Goal: Task Accomplishment & Management: Use online tool/utility

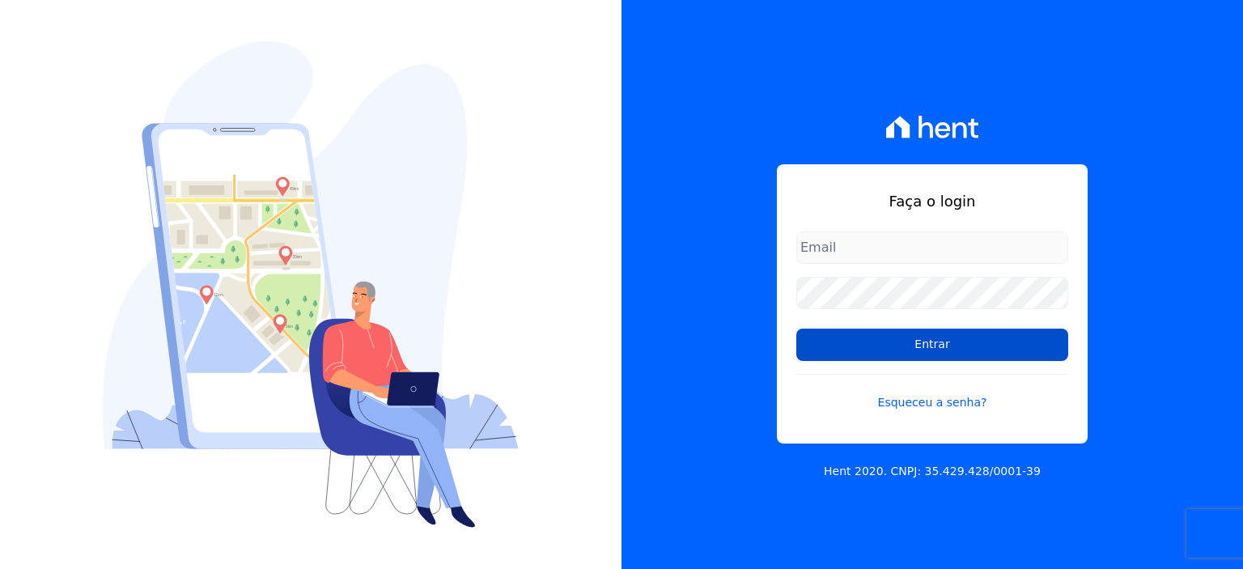
type input "[PERSON_NAME][EMAIL_ADDRESS][PERSON_NAME][DOMAIN_NAME]"
click at [939, 354] on input "Entrar" at bounding box center [933, 345] width 272 height 32
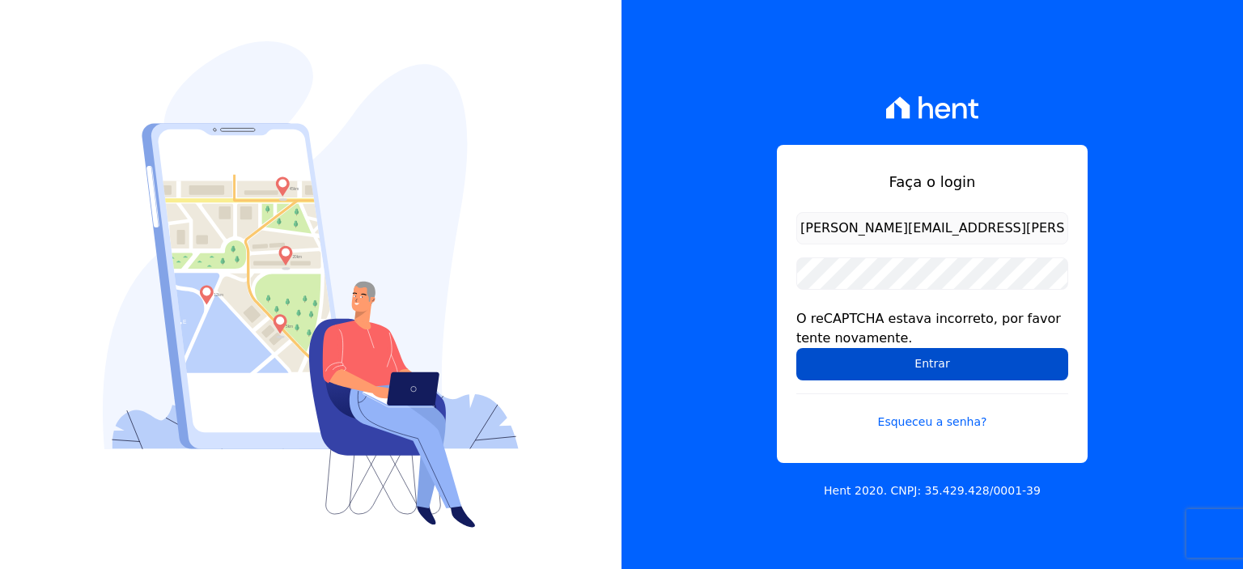
click at [949, 368] on input "Entrar" at bounding box center [933, 364] width 272 height 32
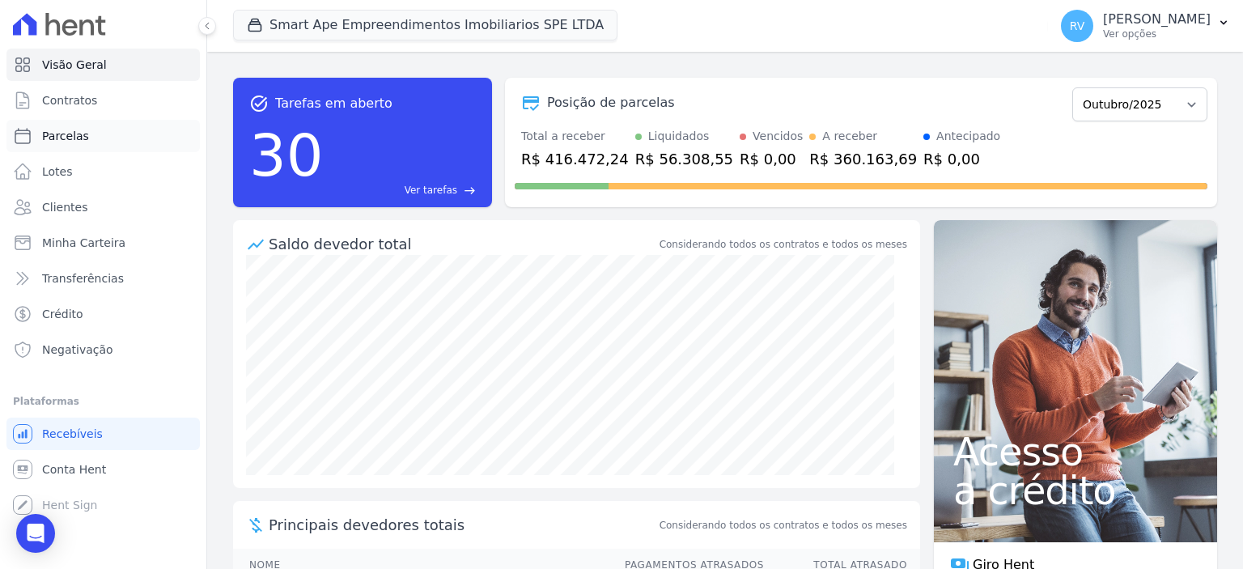
click at [79, 145] on link "Parcelas" at bounding box center [102, 136] width 193 height 32
select select
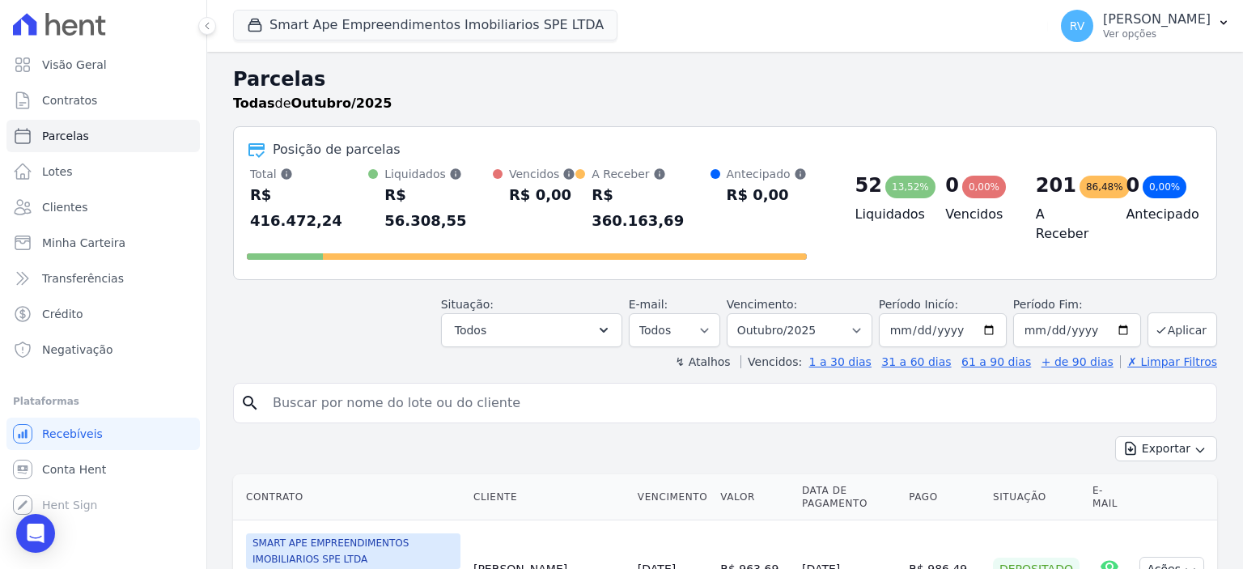
click at [406, 387] on input "search" at bounding box center [736, 403] width 947 height 32
paste input "GILDENIR NOVAIS SOUSA"
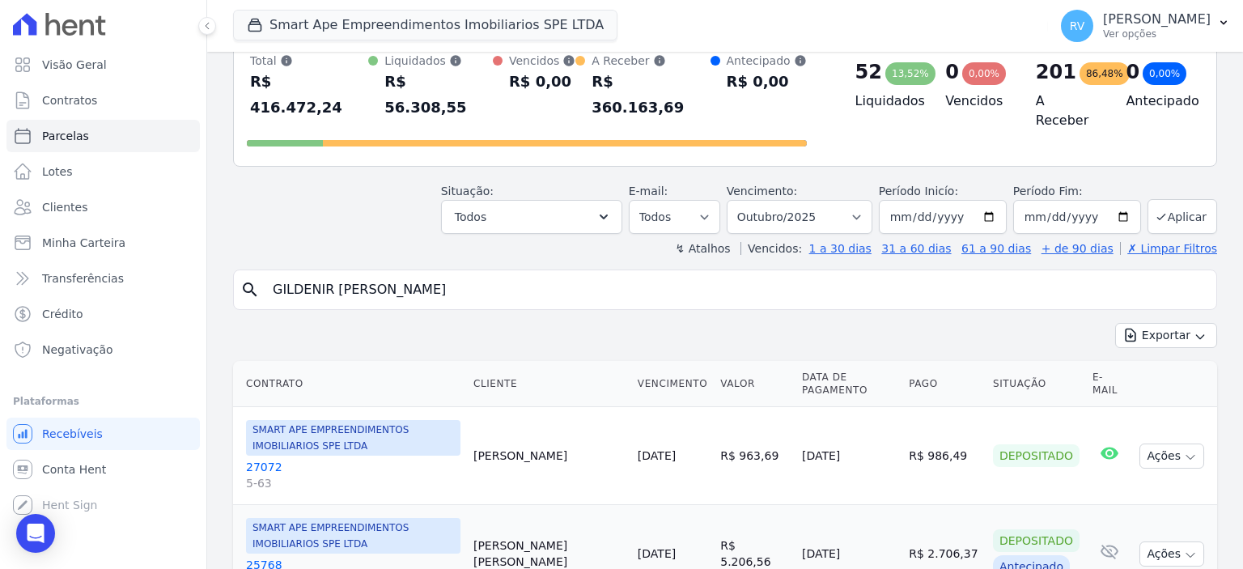
scroll to position [243, 0]
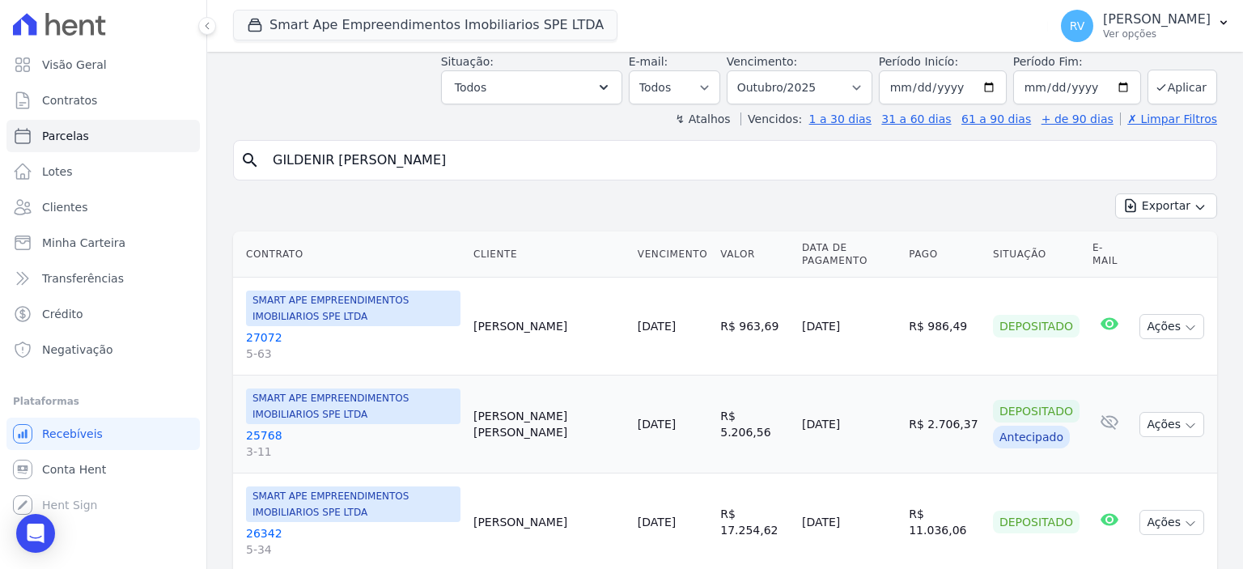
type input "GILDENIR NOVAIS SOUSA"
select select
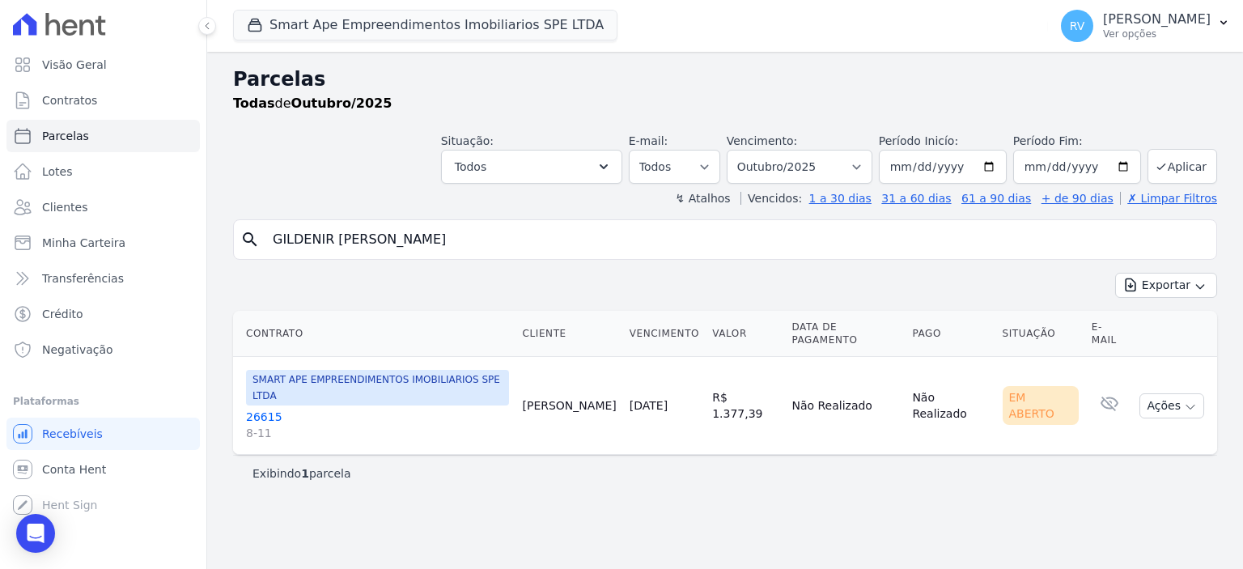
click at [258, 425] on span "8-11" at bounding box center [377, 433] width 263 height 16
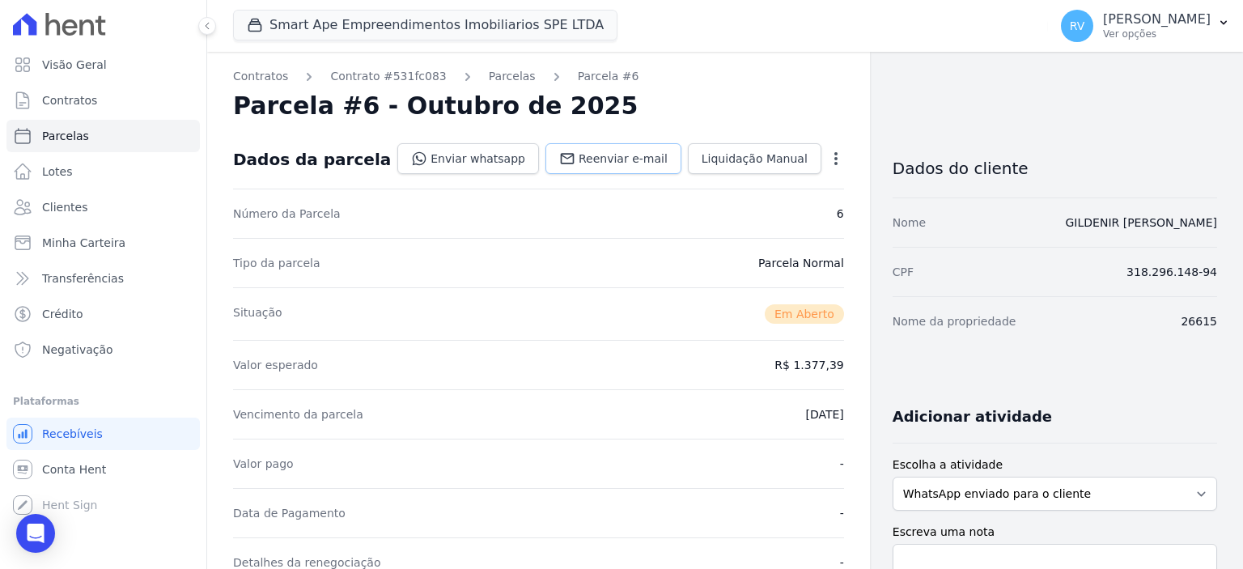
click at [646, 161] on span "Reenviar e-mail" at bounding box center [623, 159] width 89 height 16
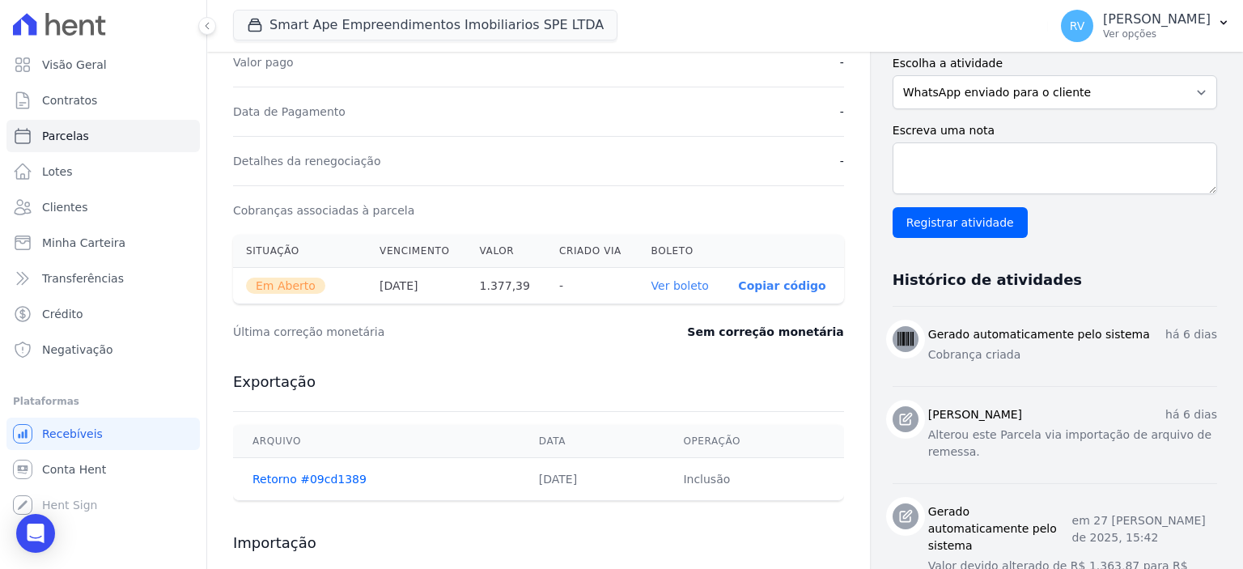
scroll to position [405, 0]
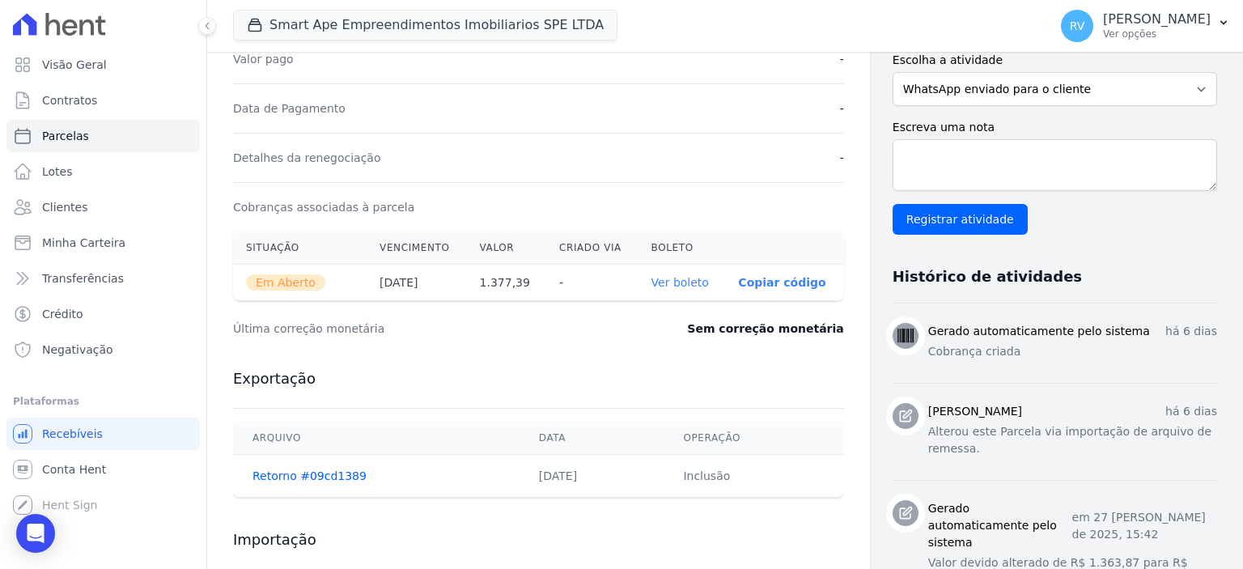
click at [671, 286] on link "Ver boleto" at bounding box center [680, 282] width 57 height 13
click at [1137, 30] on p "Ver opções" at bounding box center [1157, 34] width 108 height 13
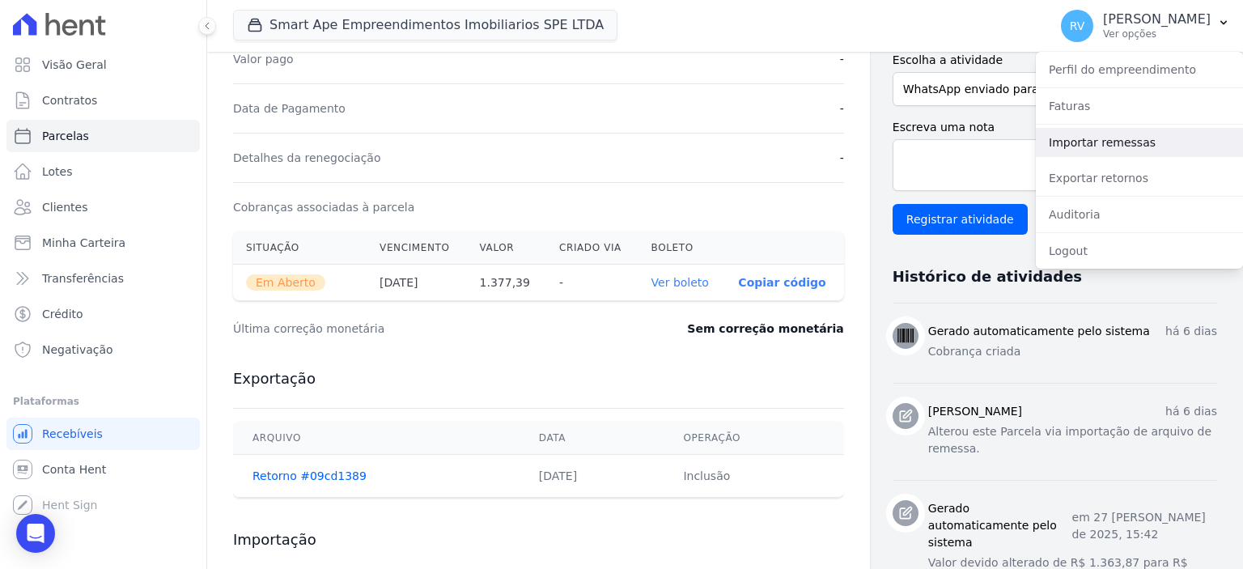
click at [1076, 134] on link "Importar remessas" at bounding box center [1139, 142] width 207 height 29
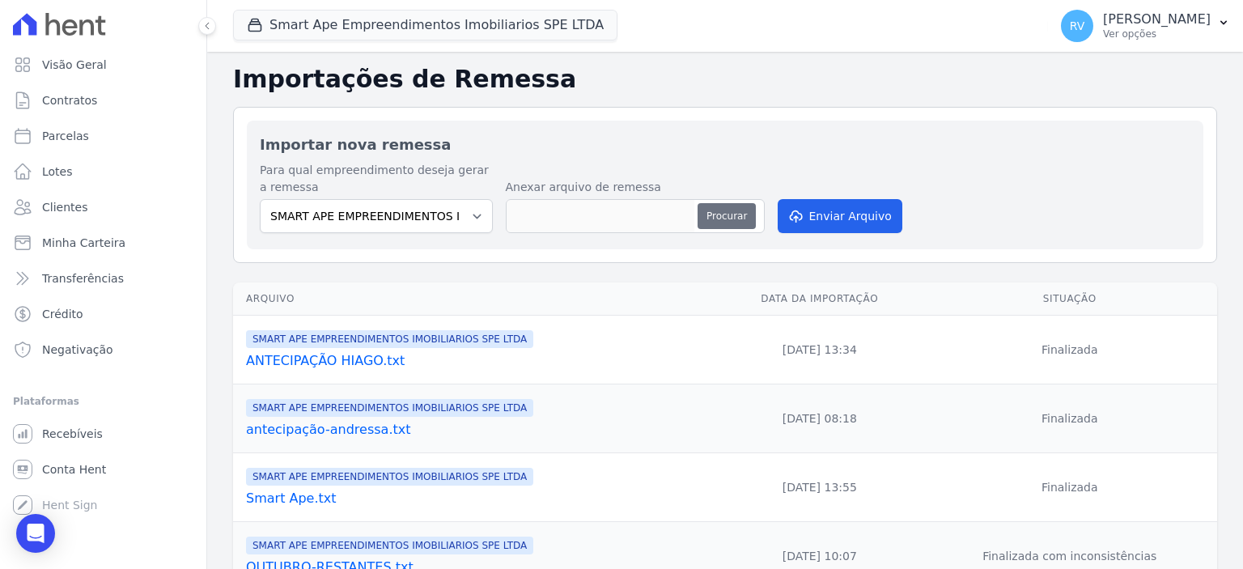
click at [710, 225] on button "Procurar" at bounding box center [727, 216] width 58 height 26
type input "remessa [PERSON_NAME].txt"
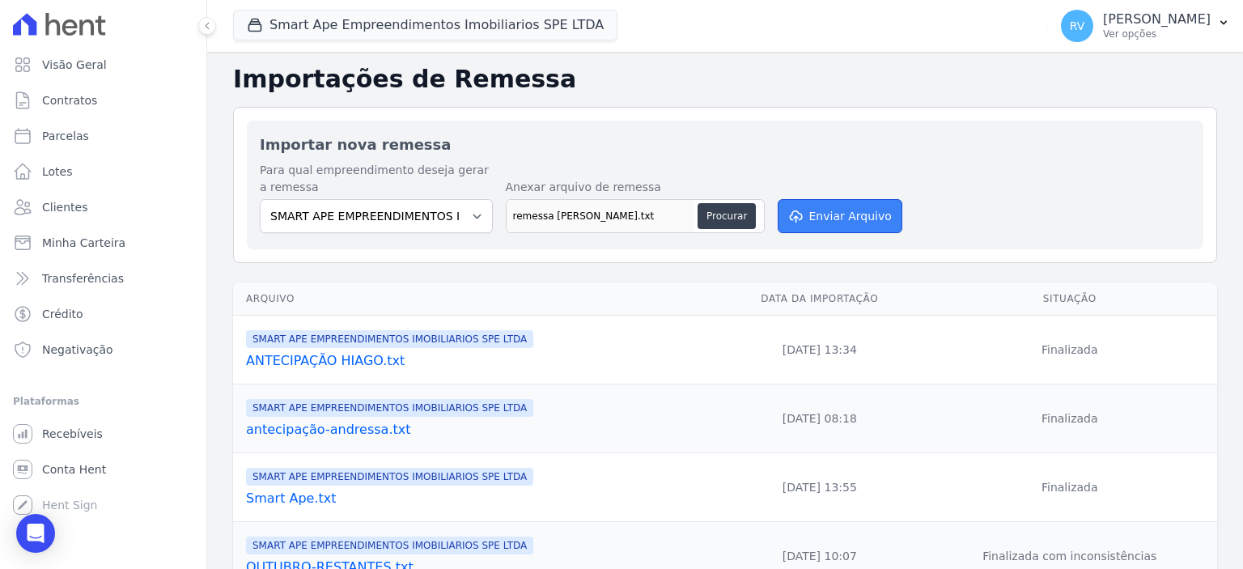
click at [852, 214] on button "Enviar Arquivo" at bounding box center [840, 216] width 125 height 34
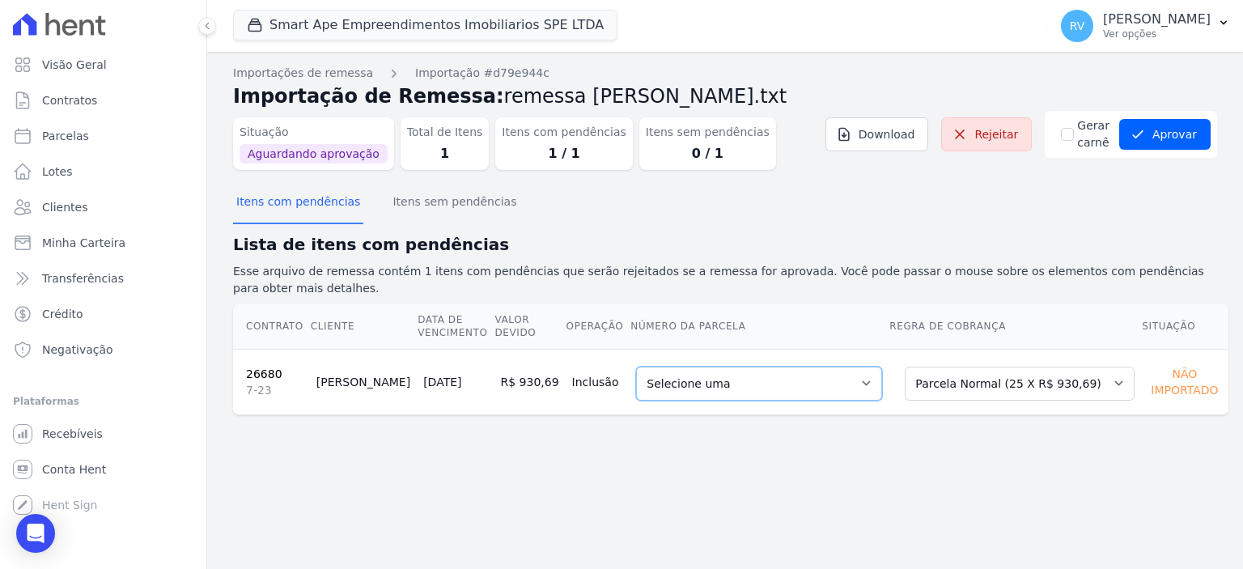
click at [794, 369] on select "Selecione uma 7 - [DATE] - R$ 930,69 - Agendado 8 - [DATE] - R$ 930,69 - Agenda…" at bounding box center [759, 384] width 246 height 34
click at [1181, 134] on button "Aprovar" at bounding box center [1165, 134] width 91 height 31
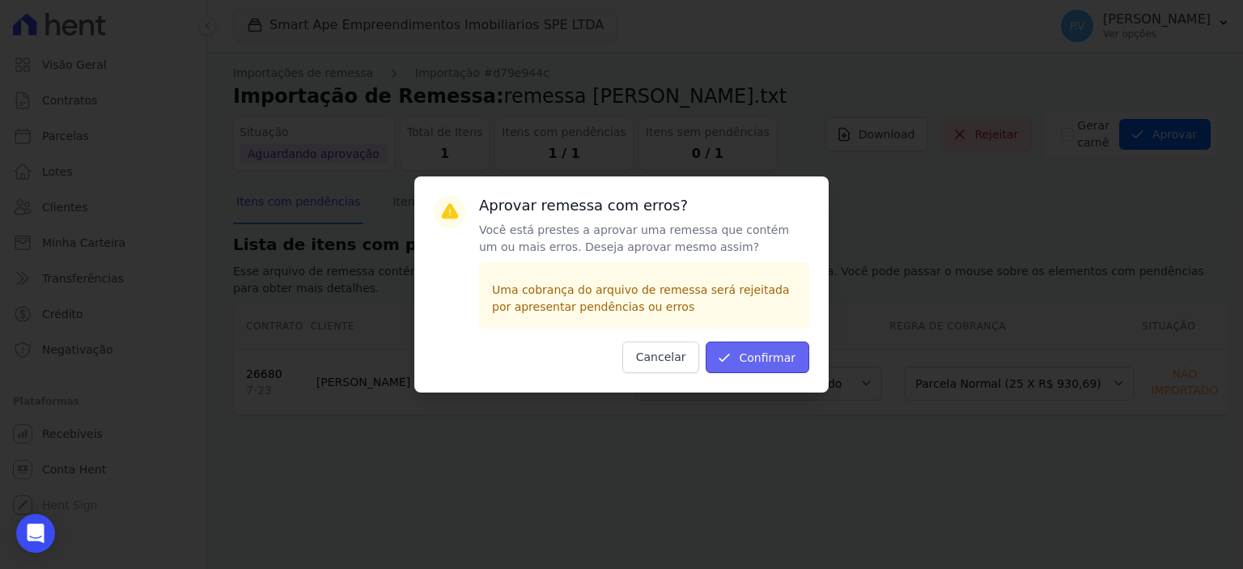
click at [798, 344] on button "Confirmar" at bounding box center [758, 358] width 104 height 32
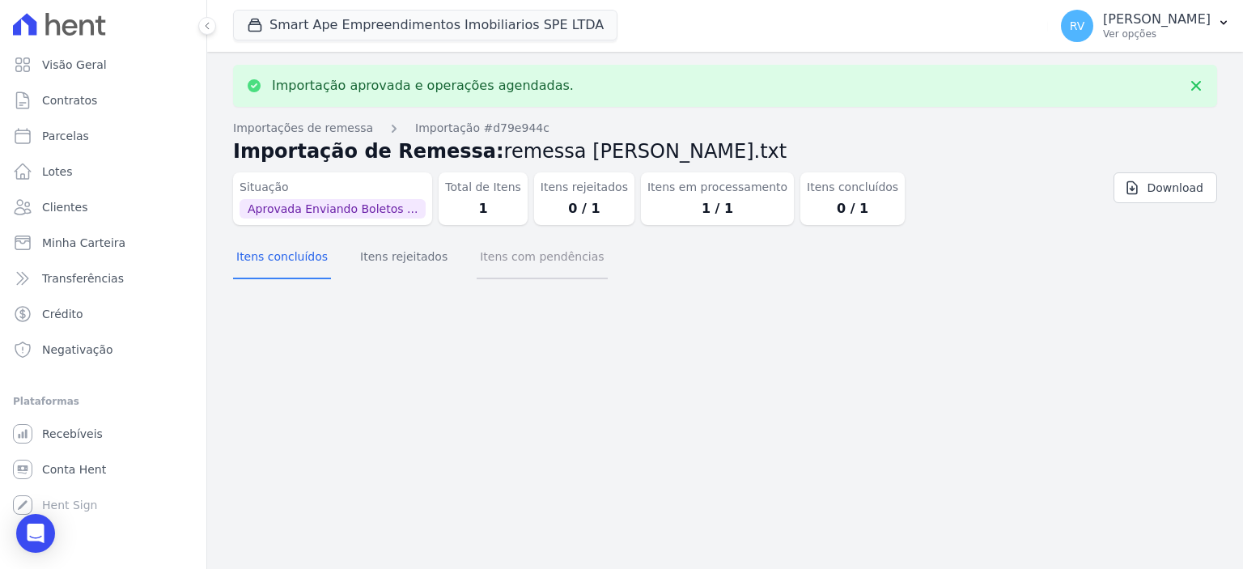
click at [514, 254] on button "Itens com pendências" at bounding box center [542, 258] width 130 height 42
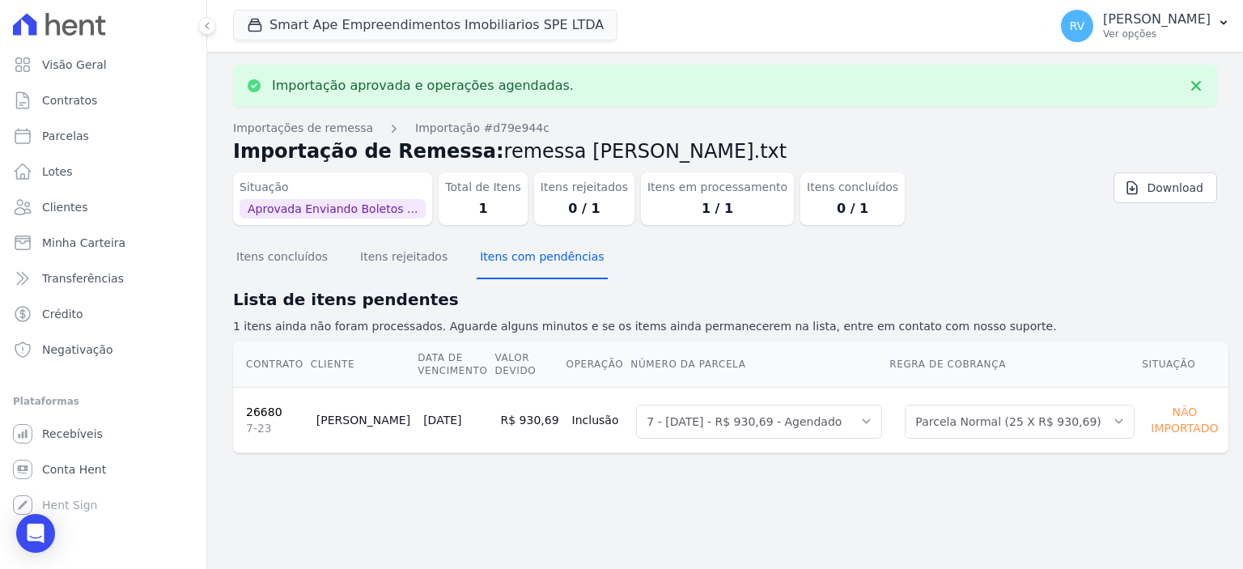
click at [515, 259] on button "Itens com pendências" at bounding box center [542, 258] width 130 height 42
click at [515, 261] on button "Itens com pendências" at bounding box center [542, 258] width 130 height 42
click at [518, 263] on button "Itens com pendências" at bounding box center [542, 258] width 130 height 42
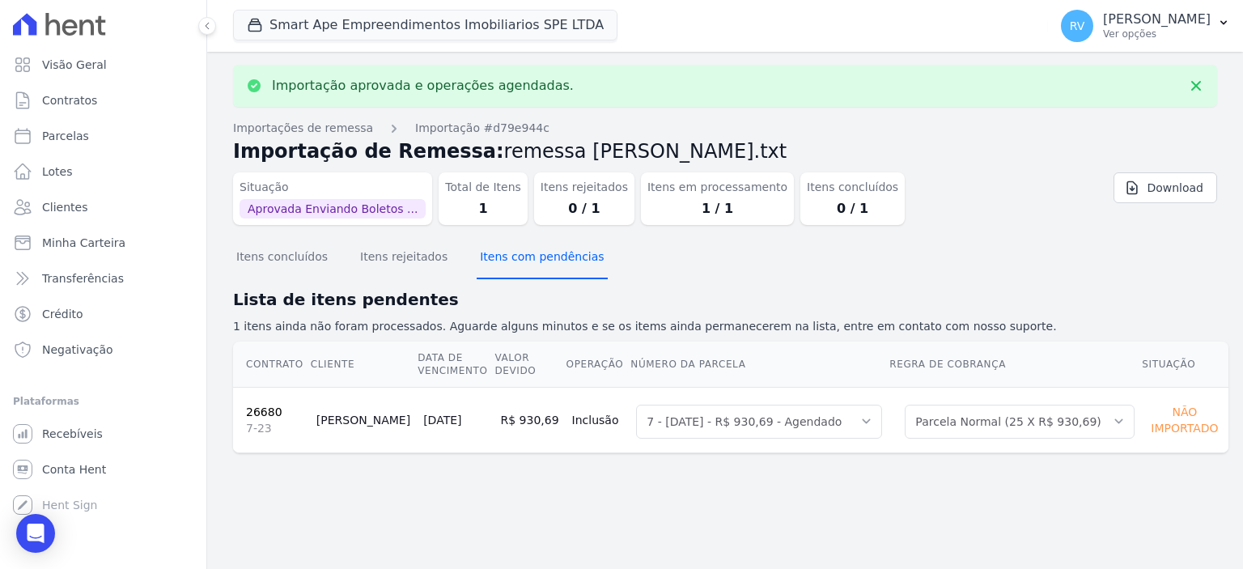
click at [535, 260] on button "Itens com pendências" at bounding box center [542, 258] width 130 height 42
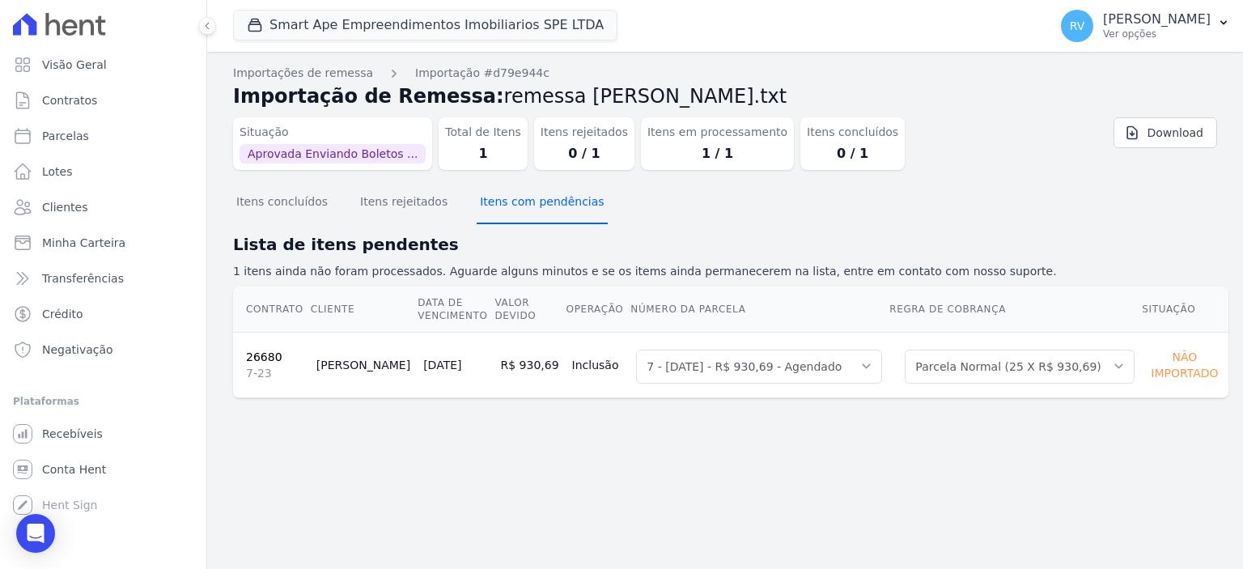
click at [512, 202] on button "Itens com pendências" at bounding box center [542, 203] width 130 height 42
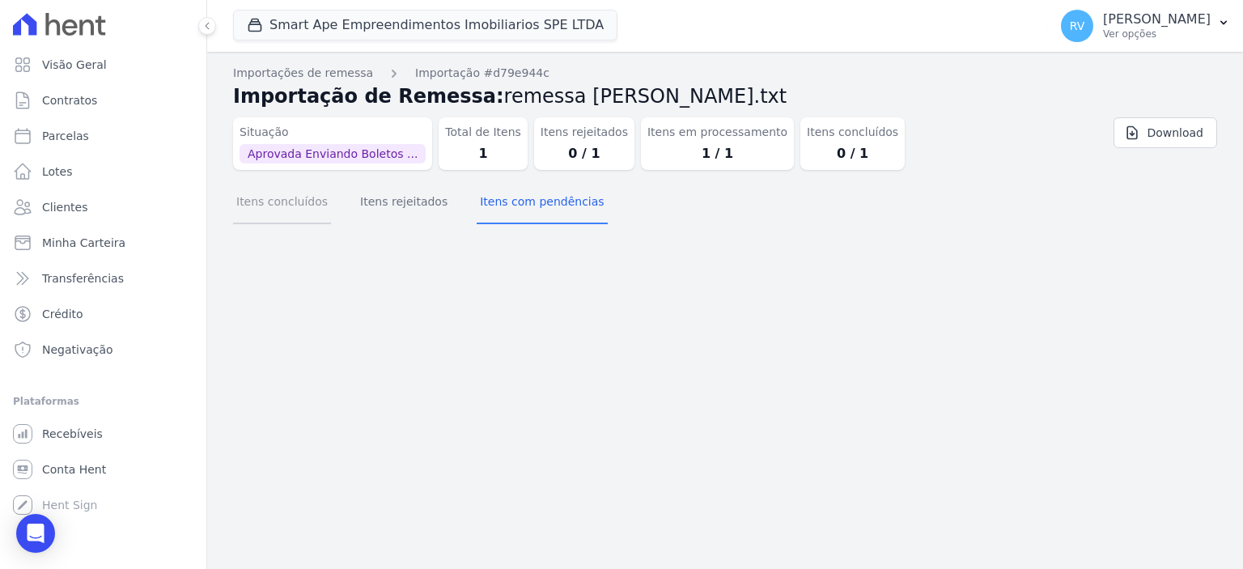
click at [293, 203] on button "Itens concluídos" at bounding box center [282, 203] width 98 height 42
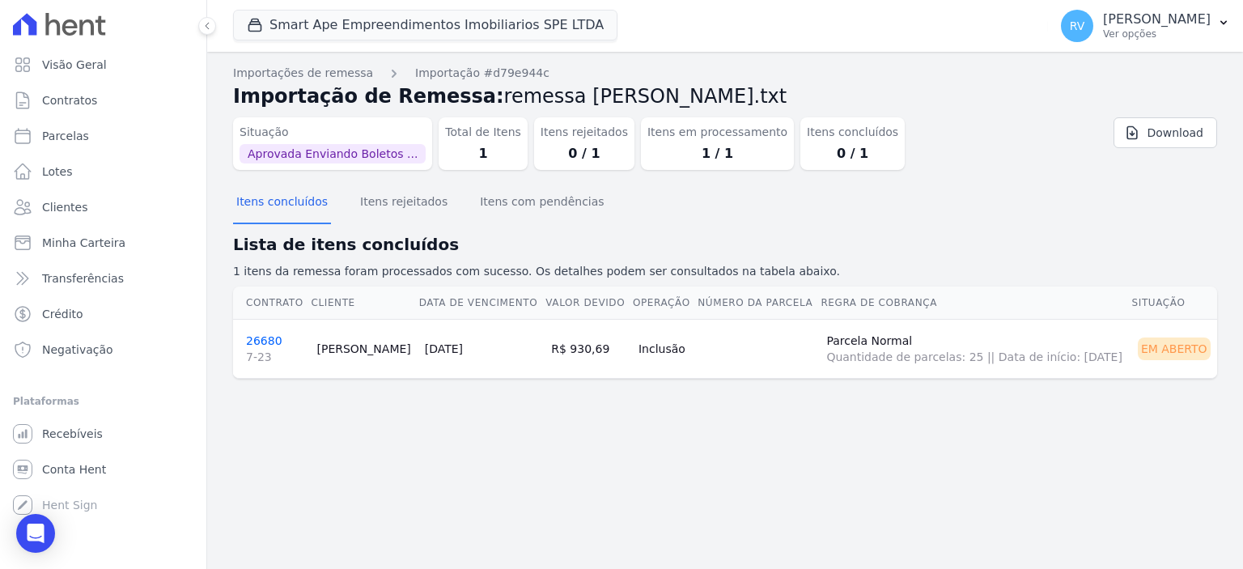
click at [261, 332] on td "26680 7-23" at bounding box center [271, 348] width 77 height 59
click at [266, 340] on link "26680 7-23" at bounding box center [274, 349] width 57 height 31
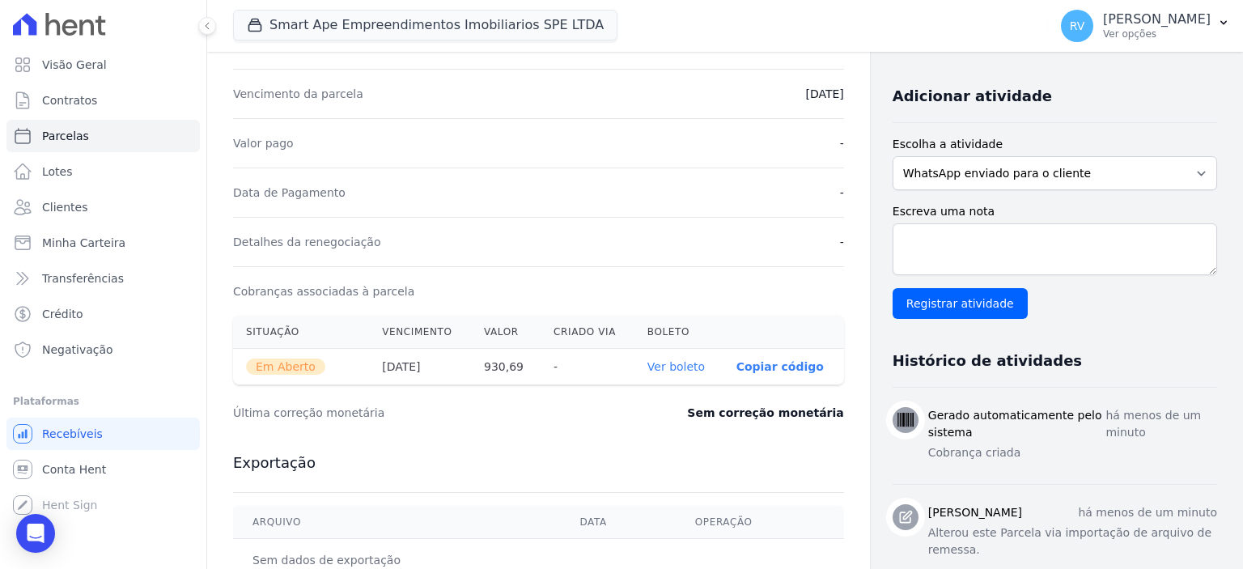
scroll to position [405, 0]
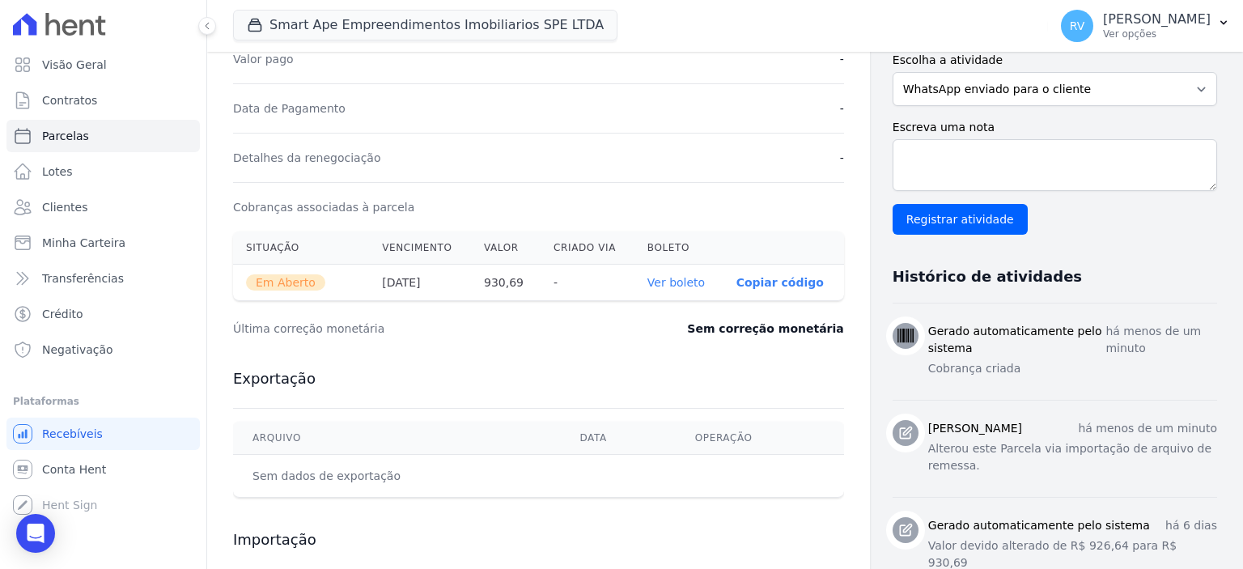
click at [683, 278] on link "Ver boleto" at bounding box center [676, 282] width 57 height 13
click at [110, 141] on link "Parcelas" at bounding box center [102, 136] width 193 height 32
select select
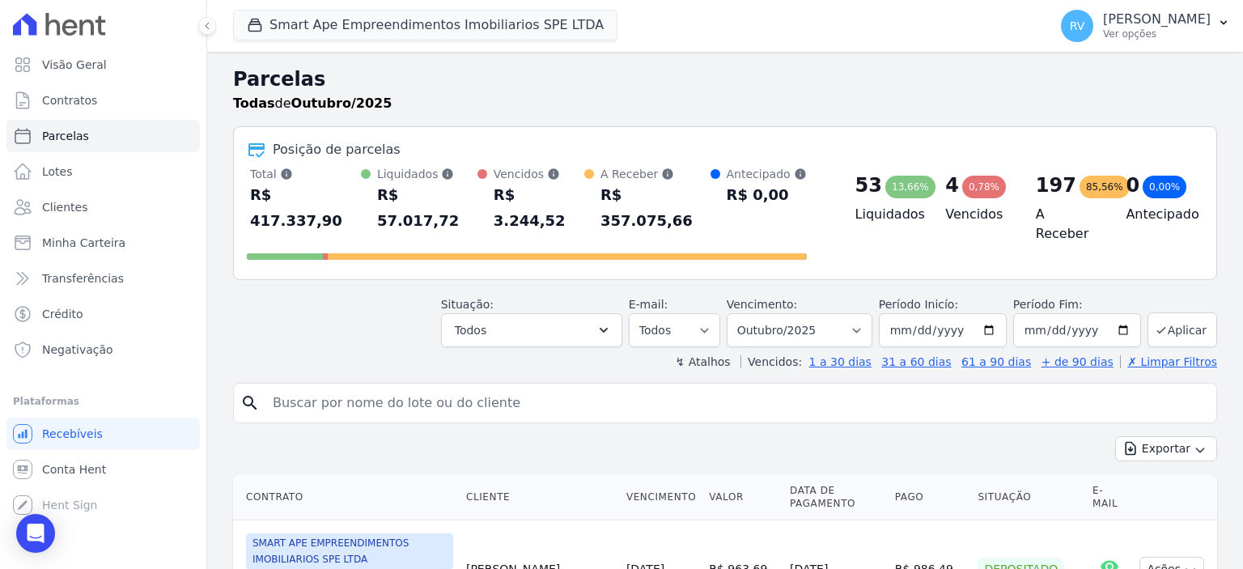
click at [485, 387] on input "search" at bounding box center [736, 403] width 947 height 32
paste input "[PERSON_NAME] [PERSON_NAME]"
type input "[PERSON_NAME] [PERSON_NAME]"
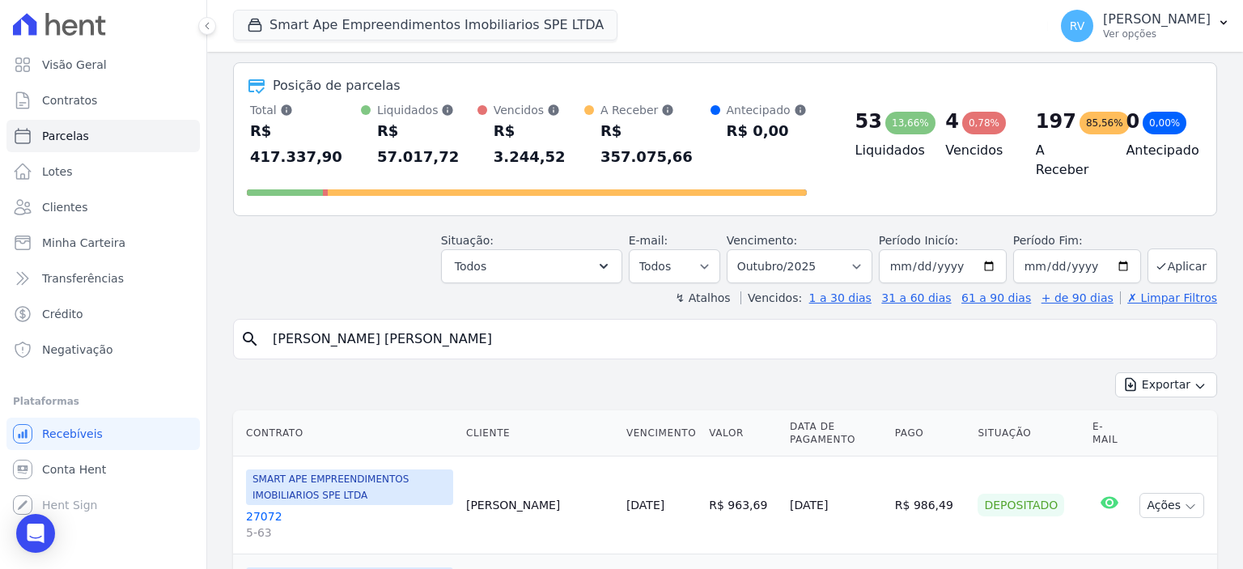
scroll to position [208, 0]
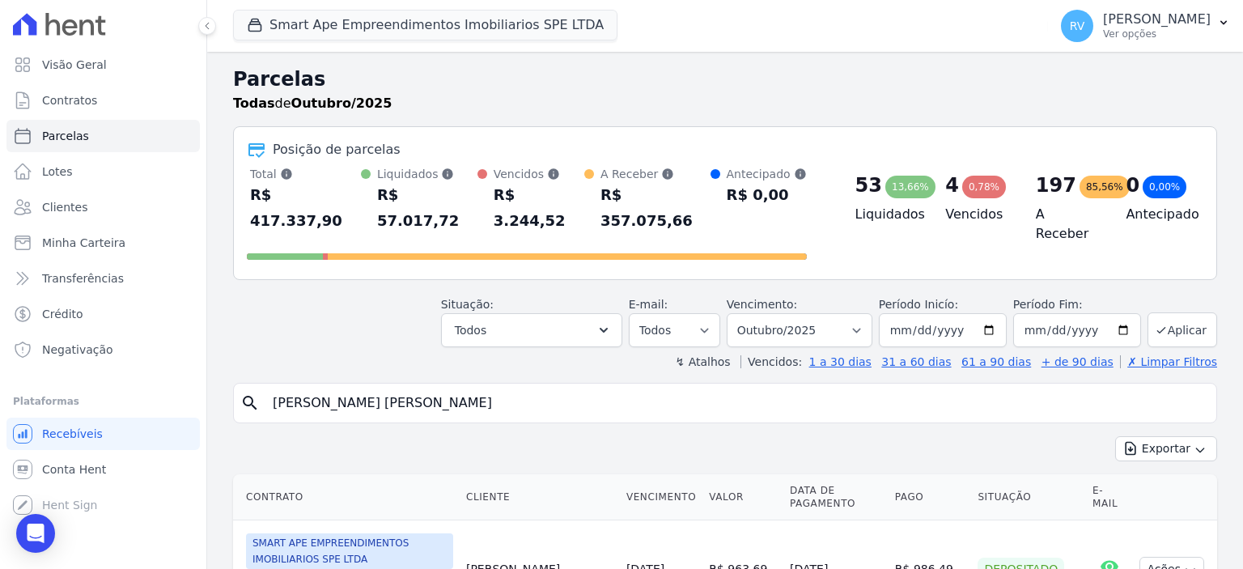
select select
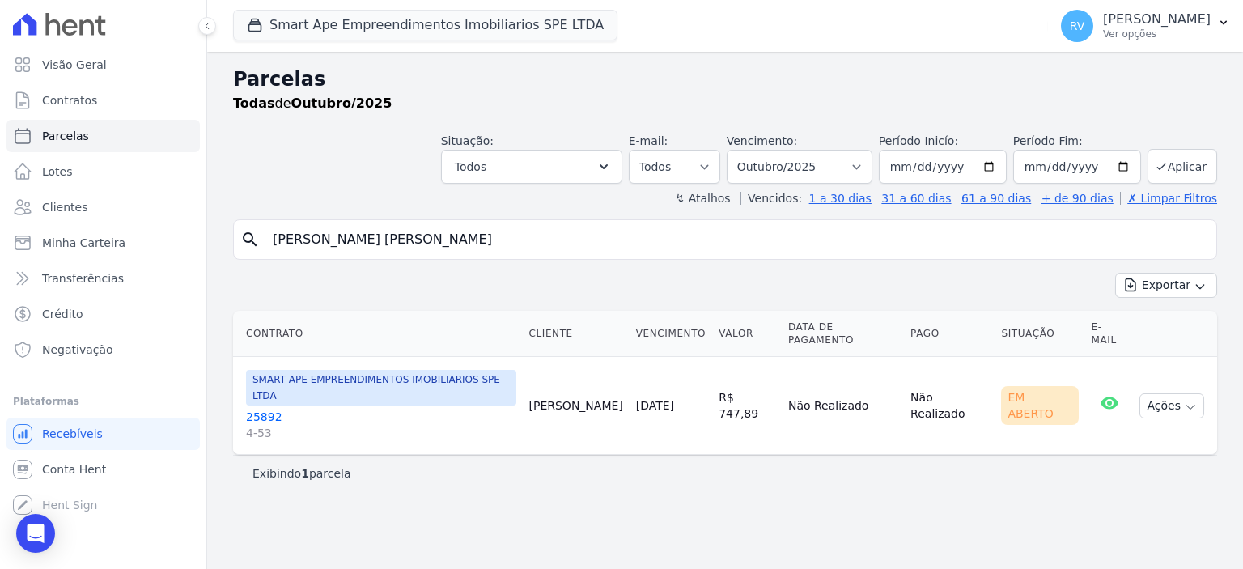
click at [265, 409] on link "25892 4-53" at bounding box center [381, 425] width 270 height 32
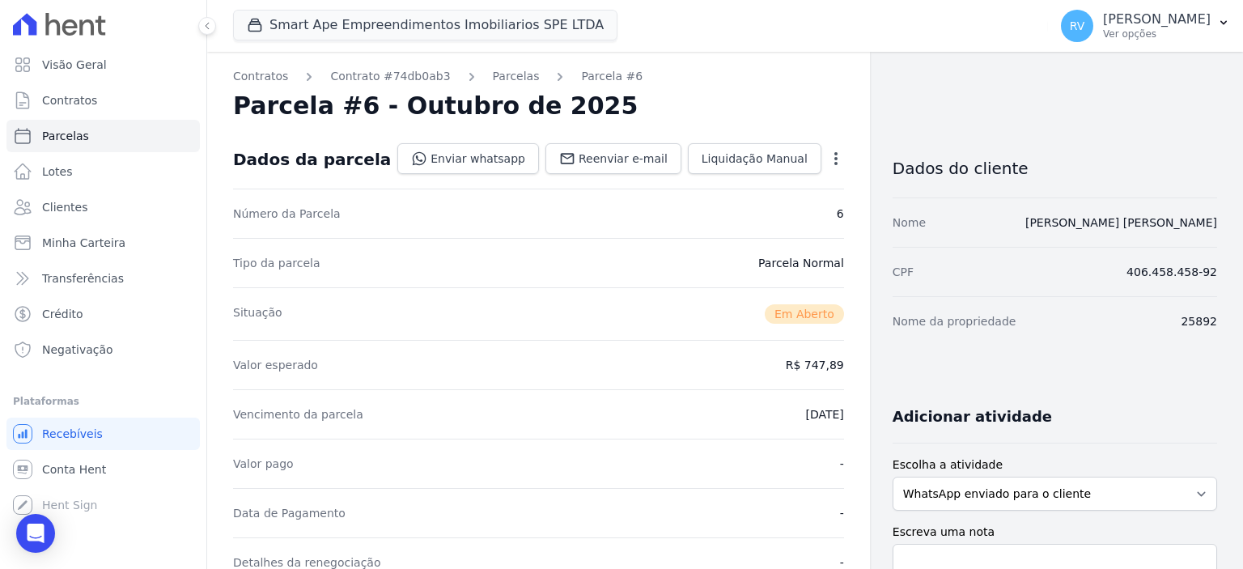
scroll to position [486, 0]
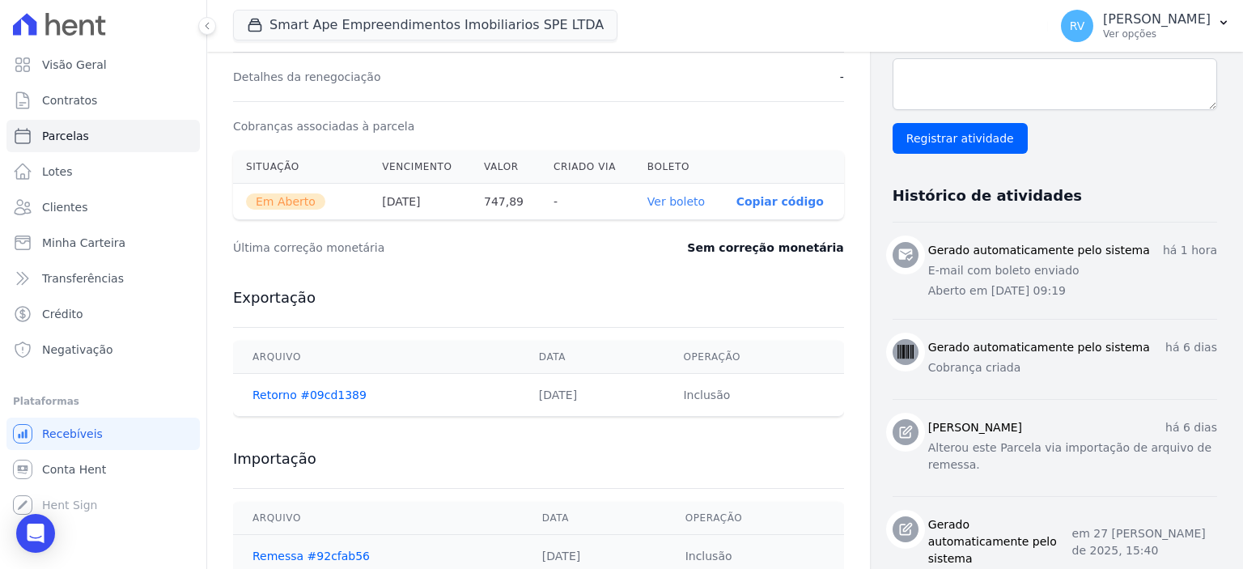
click at [684, 195] on link "Ver boleto" at bounding box center [676, 201] width 57 height 13
